Goal: Complete application form

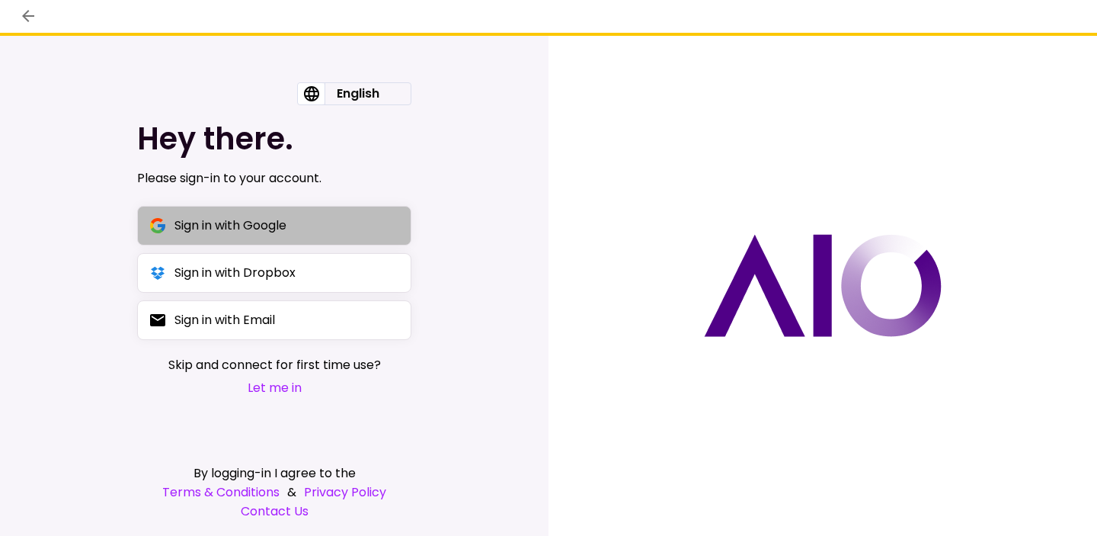
click at [343, 232] on button "Sign in with Google" at bounding box center [274, 226] width 274 height 40
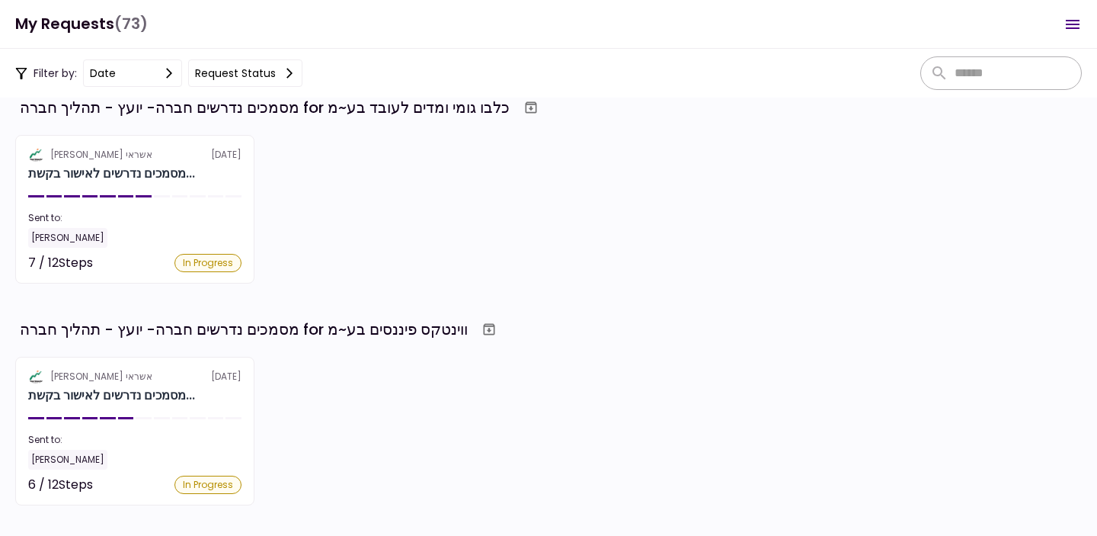
scroll to position [953, 0]
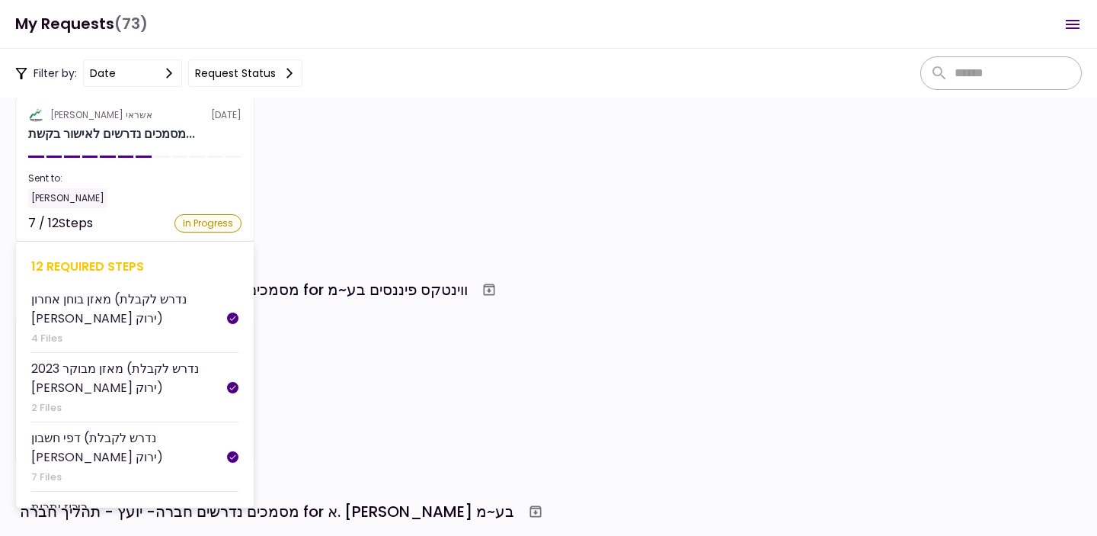
click at [192, 154] on section "אלטשולר שחם אשראי [DATE] מסמכים נדרשים לאישור בקשת... Sent to: [PERSON_NAME] 7 …" at bounding box center [134, 169] width 239 height 149
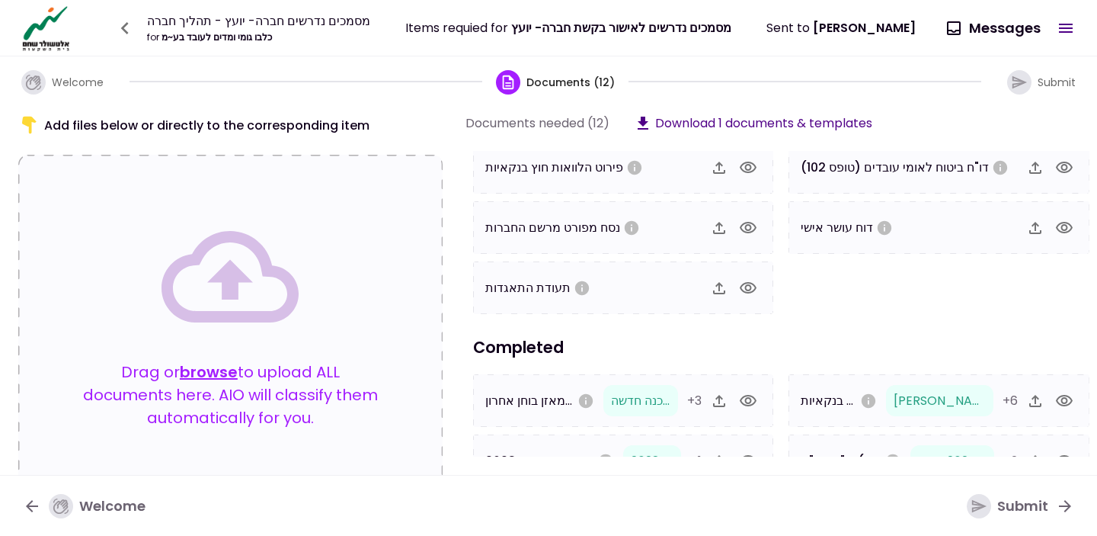
scroll to position [200, 0]
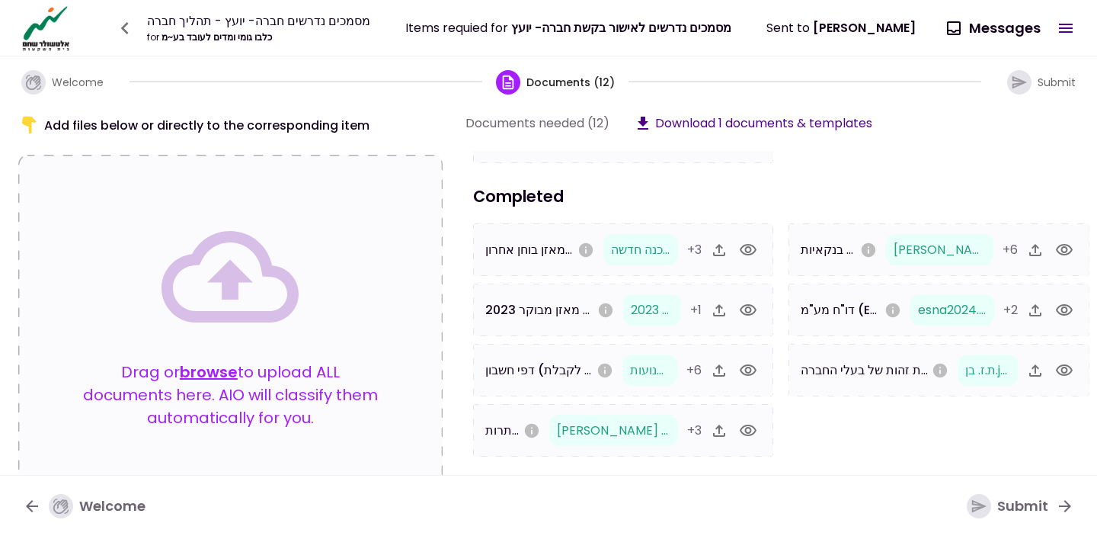
click at [749, 309] on icon "button" at bounding box center [748, 309] width 17 height 11
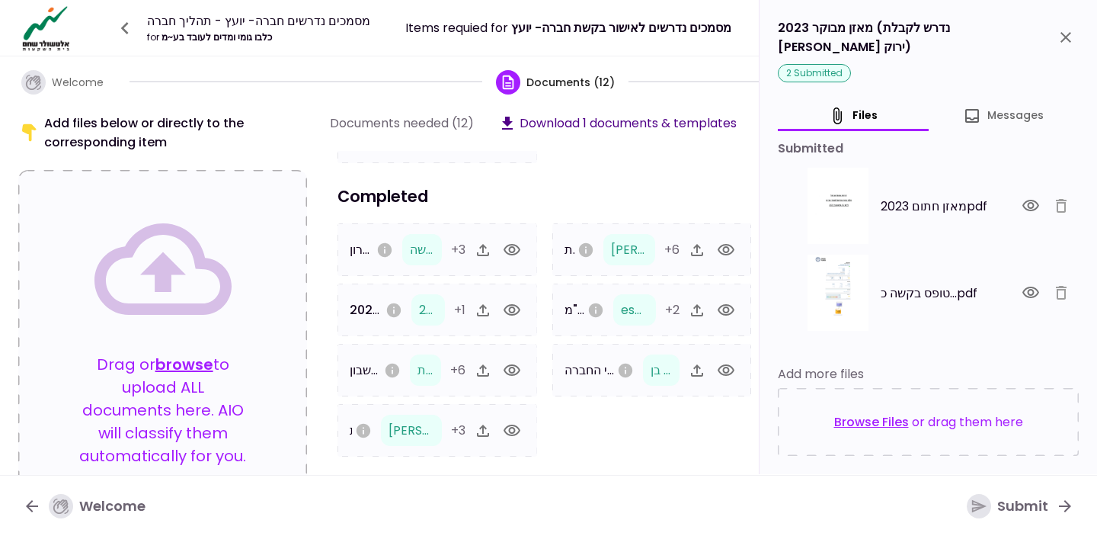
click at [510, 371] on icon "button" at bounding box center [512, 370] width 18 height 18
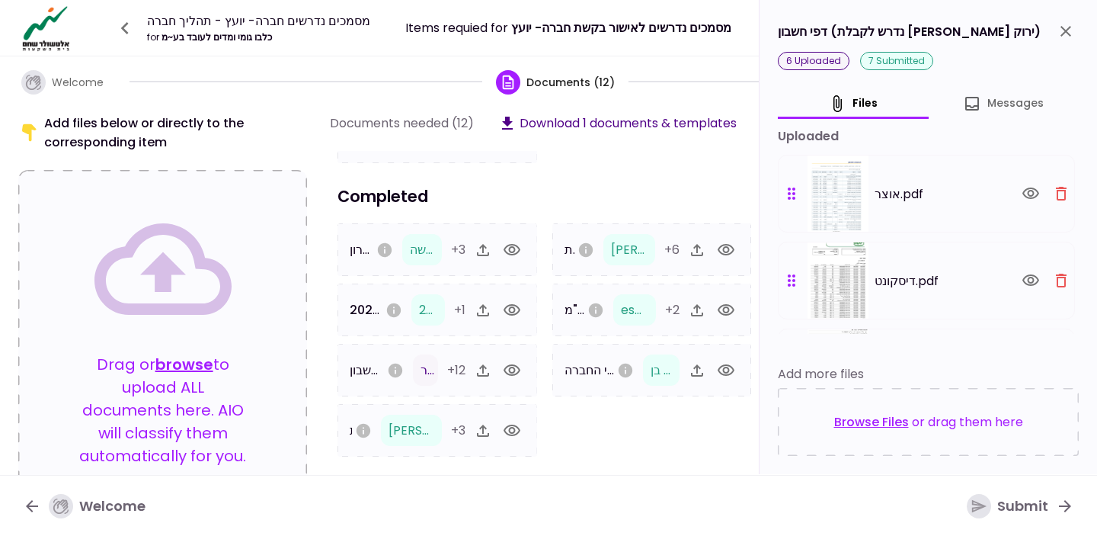
click at [1008, 504] on div "Submit" at bounding box center [1008, 506] width 82 height 24
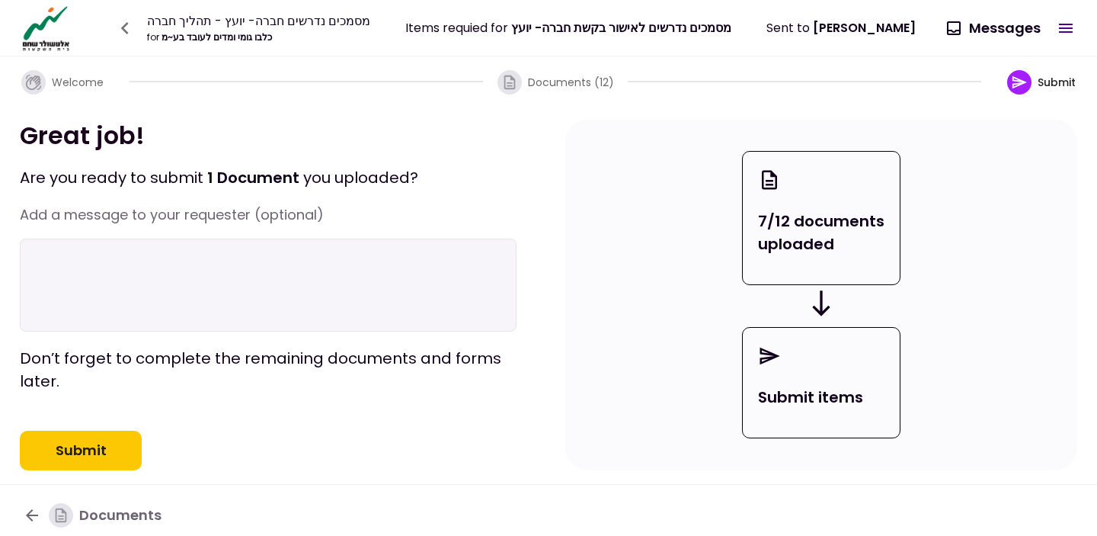
click at [101, 470] on button "Submit" at bounding box center [81, 450] width 122 height 40
